Goal: Navigation & Orientation: Find specific page/section

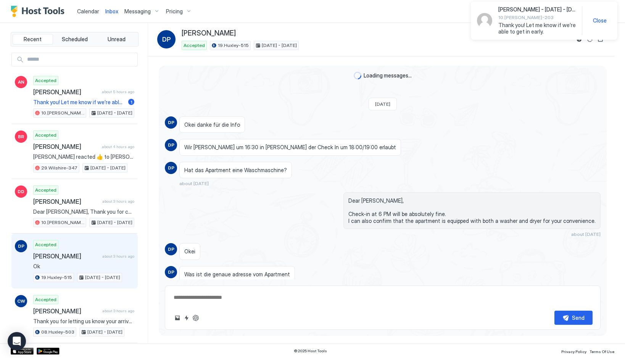
scroll to position [607, 0]
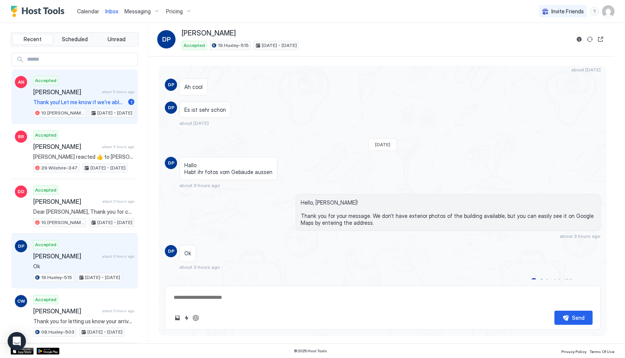
click at [99, 89] on span "[PERSON_NAME]" at bounding box center [66, 92] width 66 height 8
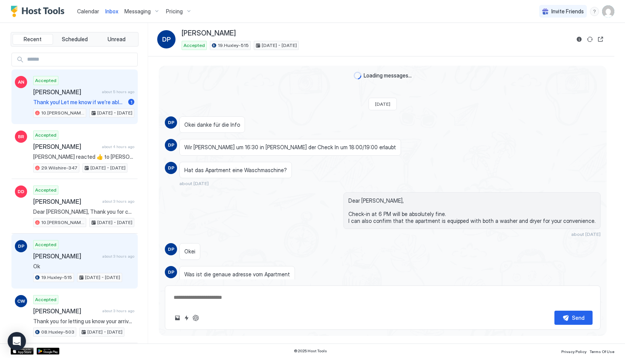
type textarea "*"
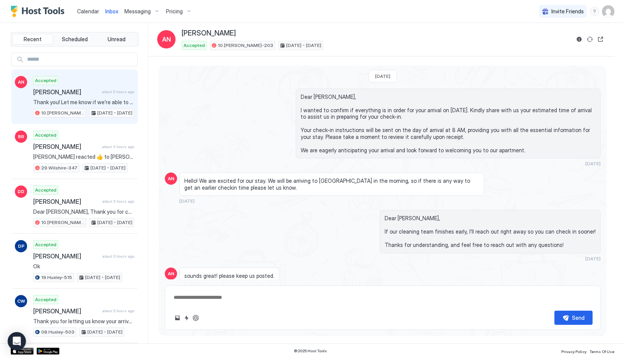
scroll to position [311, 0]
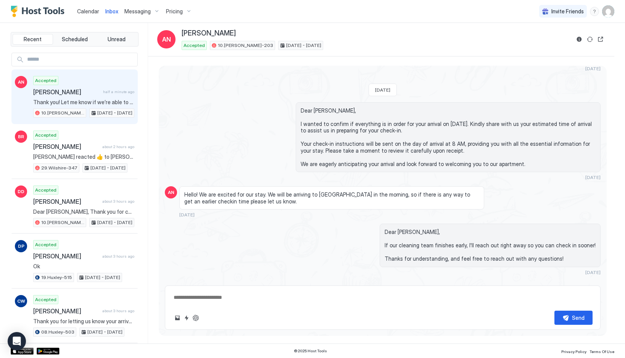
click at [83, 8] on span "Calendar" at bounding box center [88, 11] width 22 height 6
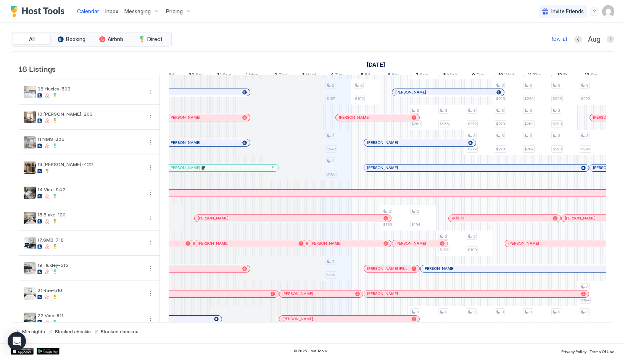
click at [110, 12] on span "Inbox" at bounding box center [111, 11] width 13 height 6
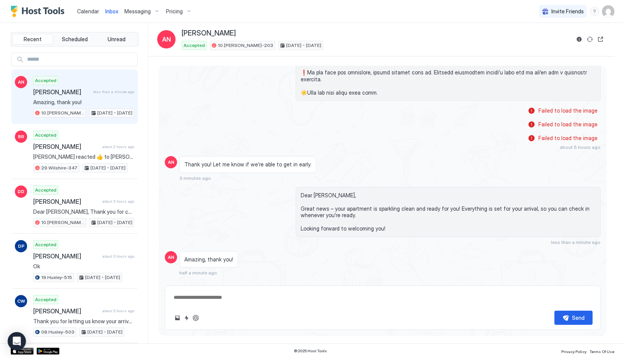
scroll to position [870, 0]
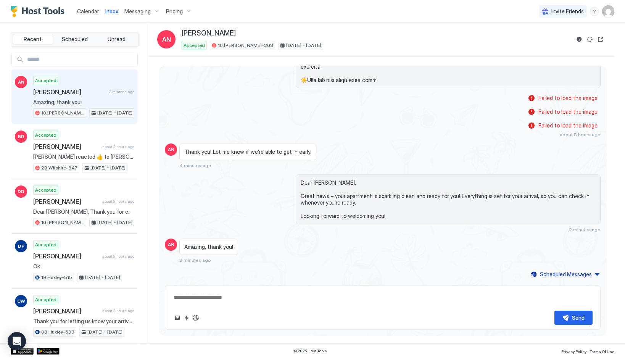
click at [81, 11] on span "Calendar" at bounding box center [88, 11] width 22 height 6
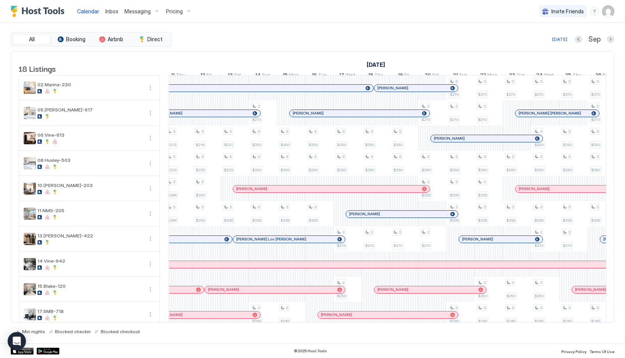
scroll to position [0, 618]
